Goal: Check status

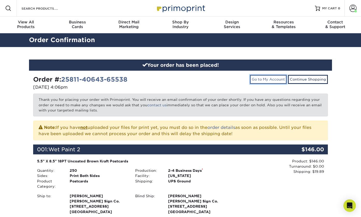
click at [269, 79] on link "Go to My Account" at bounding box center [268, 79] width 37 height 9
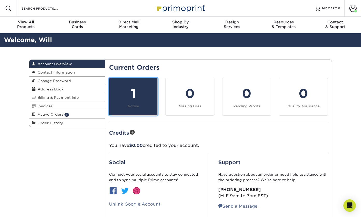
click at [133, 104] on small "Active" at bounding box center [134, 106] width 12 height 4
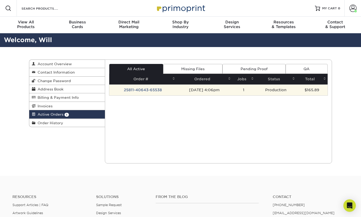
click at [173, 91] on td "25811-40643-65538" at bounding box center [142, 89] width 67 height 11
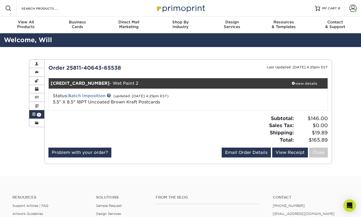
click at [94, 96] on link "Batch Imposition" at bounding box center [86, 95] width 37 height 5
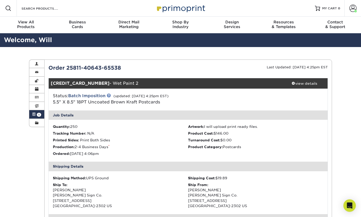
click at [109, 95] on link at bounding box center [109, 95] width 4 height 4
